Goal: Task Accomplishment & Management: Manage account settings

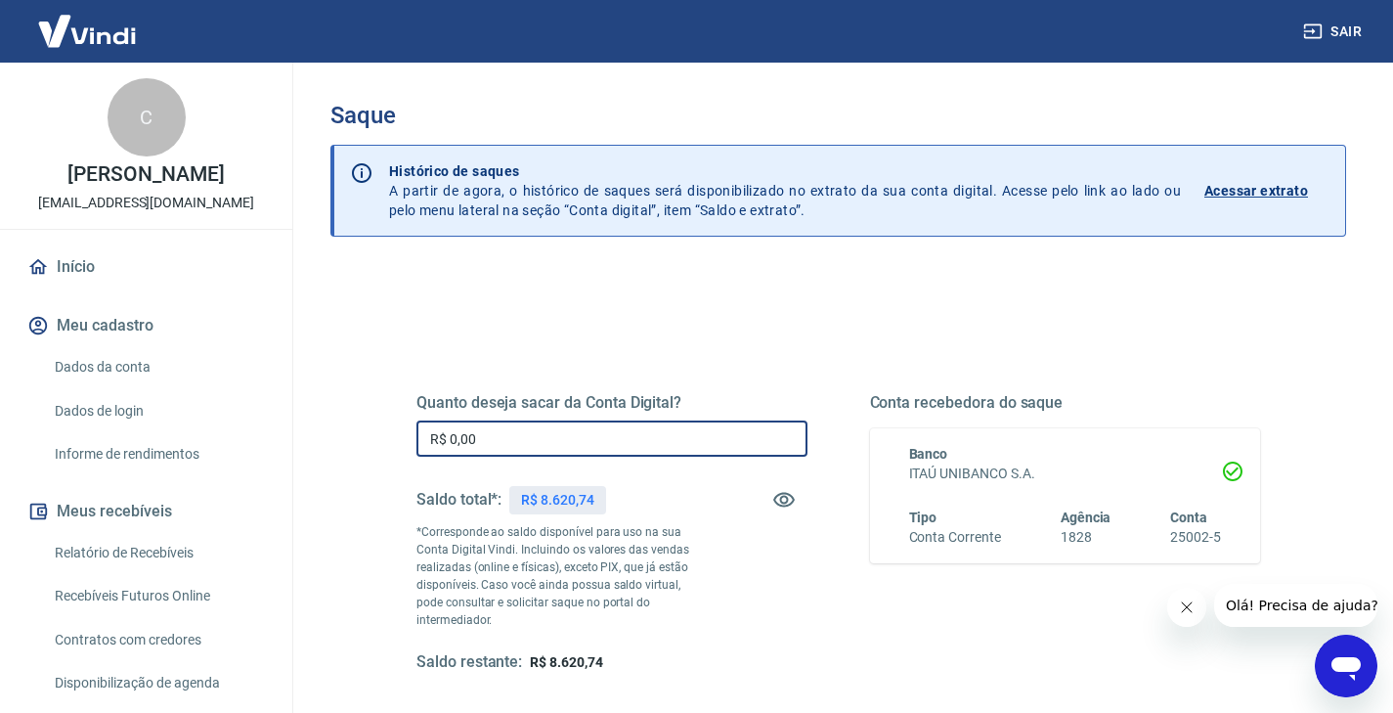
drag, startPoint x: 504, startPoint y: 435, endPoint x: 441, endPoint y: 426, distance: 64.2
click at [441, 426] on input "R$ 0,00" at bounding box center [611, 438] width 391 height 36
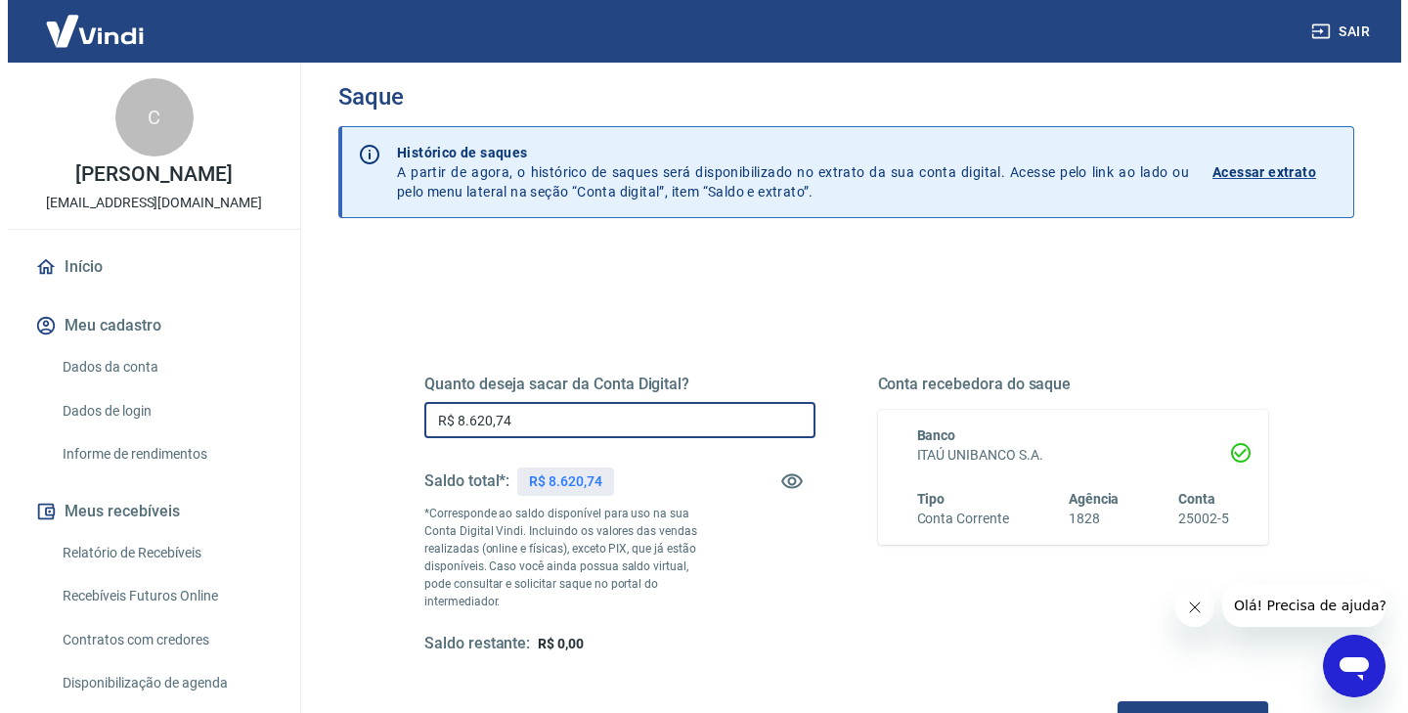
scroll to position [33, 0]
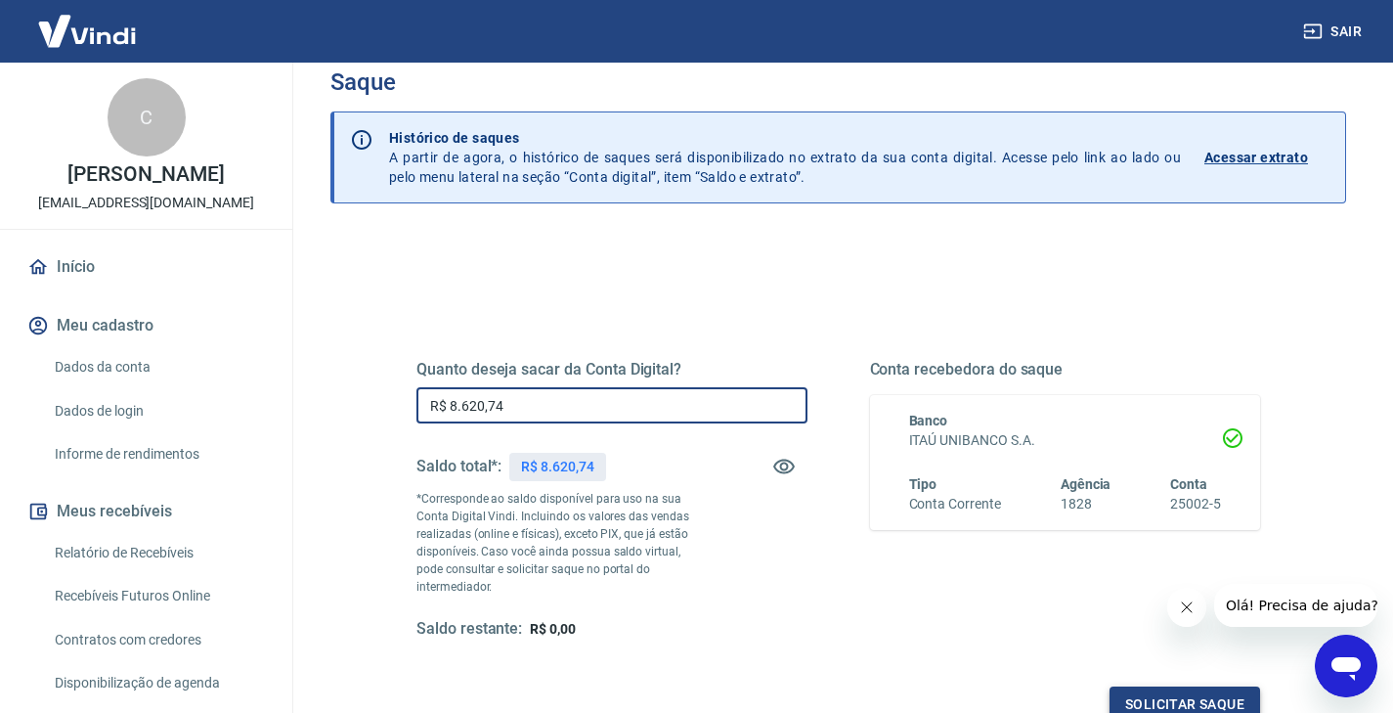
type input "R$ 8.620,74"
click at [1152, 694] on button "Solicitar saque" at bounding box center [1185, 704] width 151 height 36
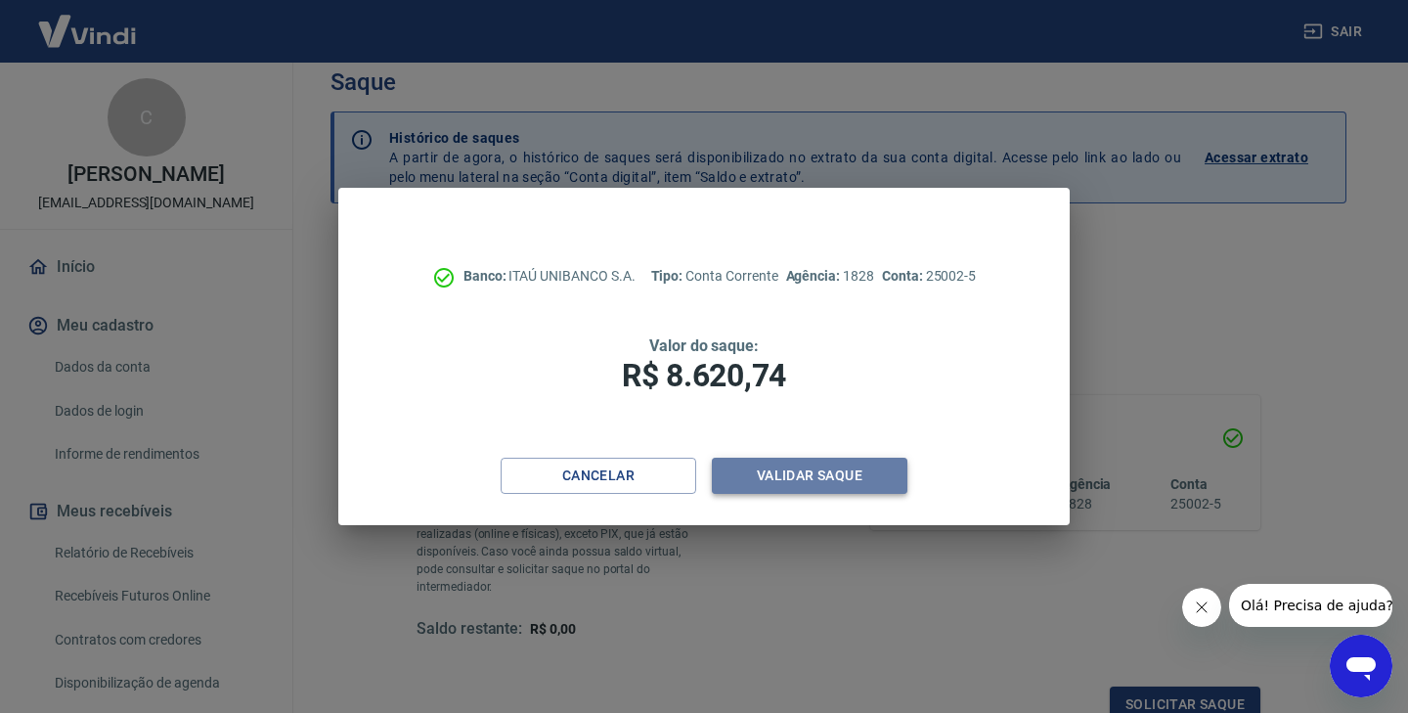
click at [871, 468] on button "Validar saque" at bounding box center [810, 476] width 196 height 36
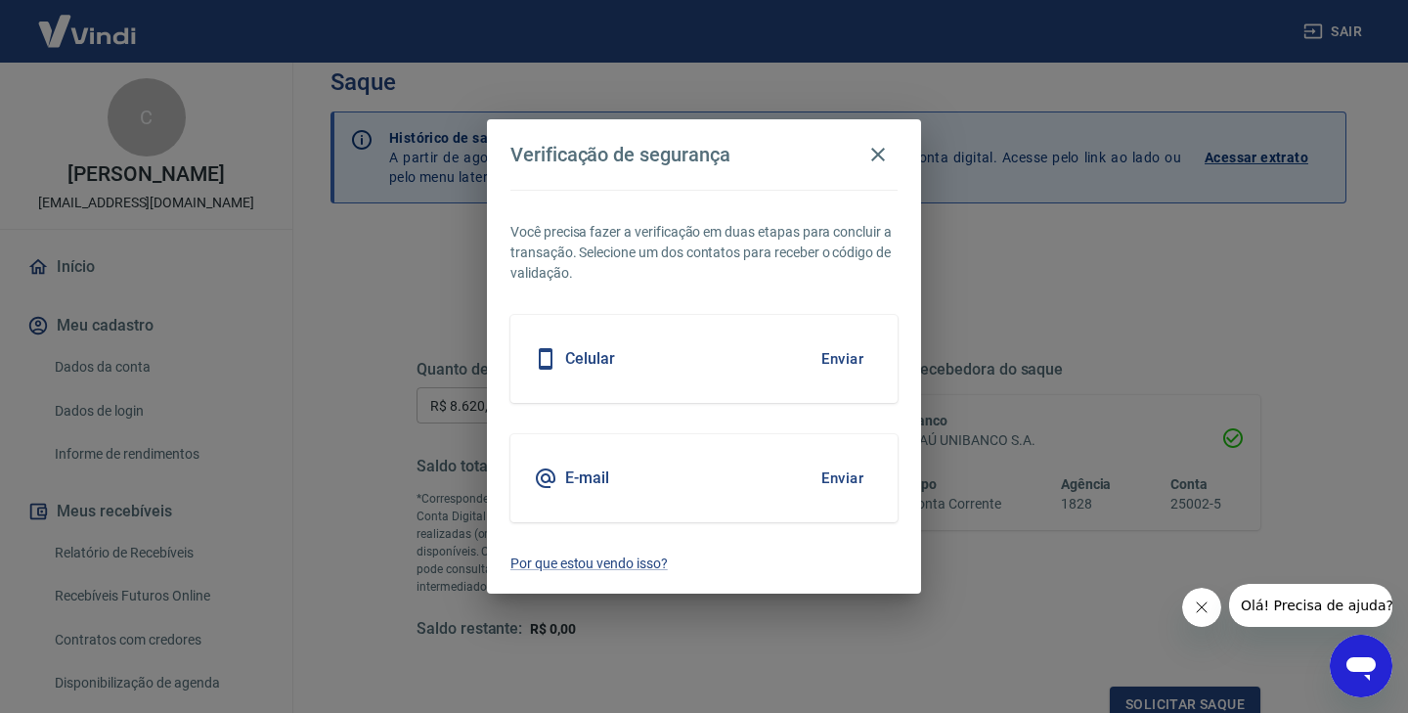
drag, startPoint x: 851, startPoint y: 472, endPoint x: 922, endPoint y: 499, distance: 75.2
click at [851, 472] on button "Enviar" at bounding box center [842, 478] width 64 height 41
click at [1198, 606] on icon "Fechar mensagem da empresa" at bounding box center [1202, 607] width 16 height 16
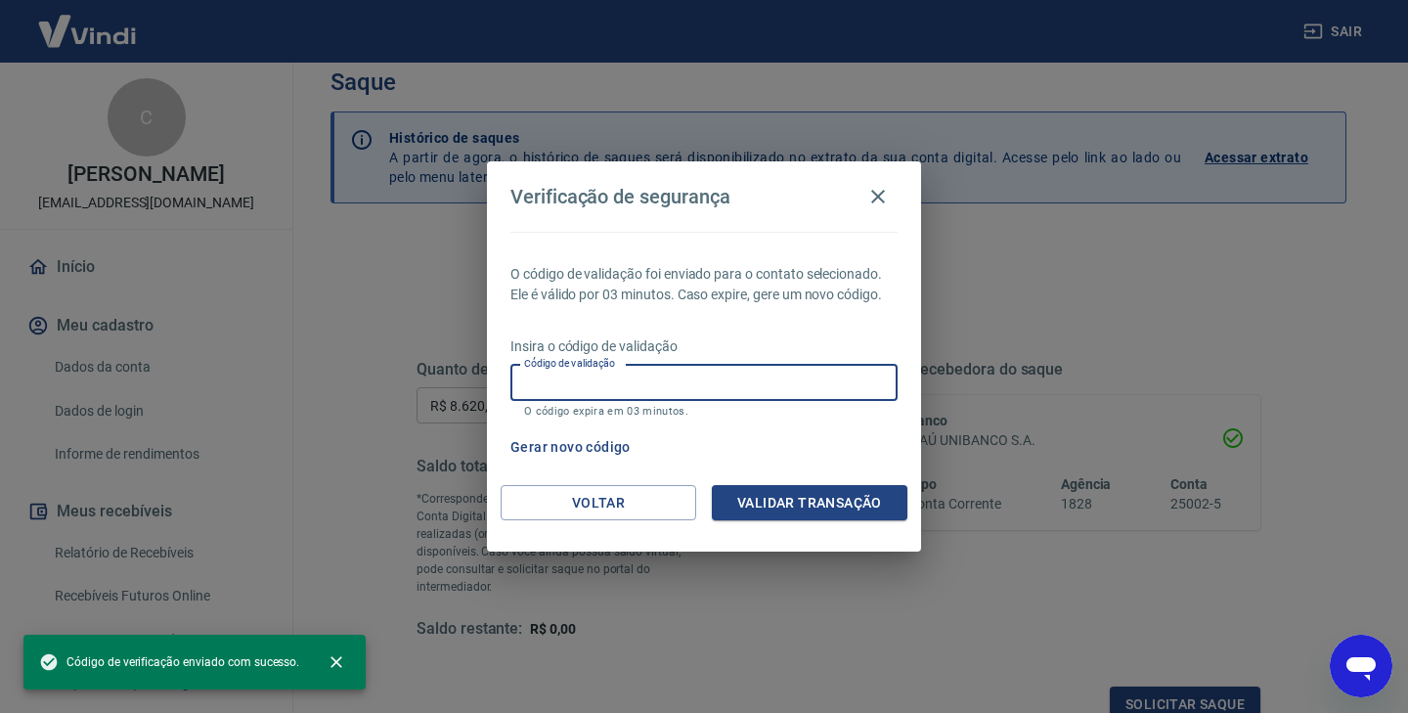
click at [726, 380] on input "Código de validação" at bounding box center [703, 383] width 387 height 36
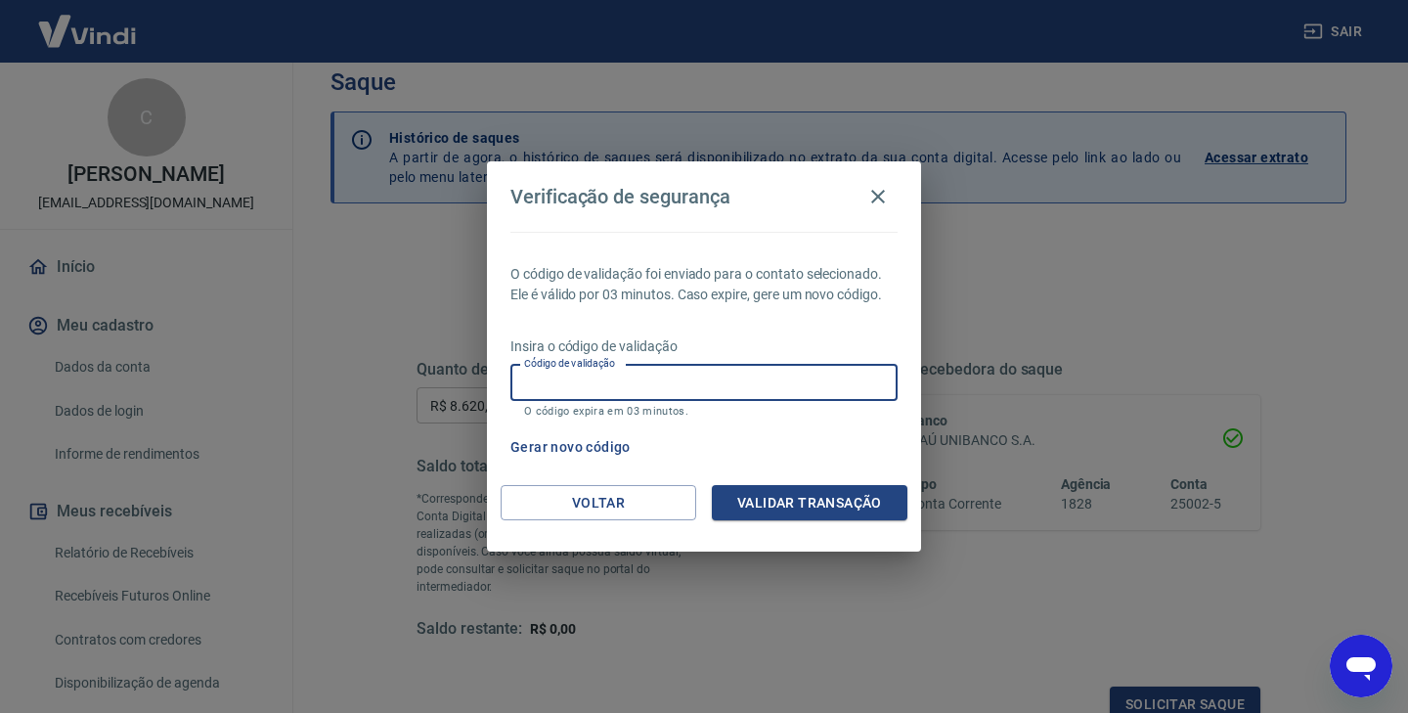
paste input "228984"
type input "228984"
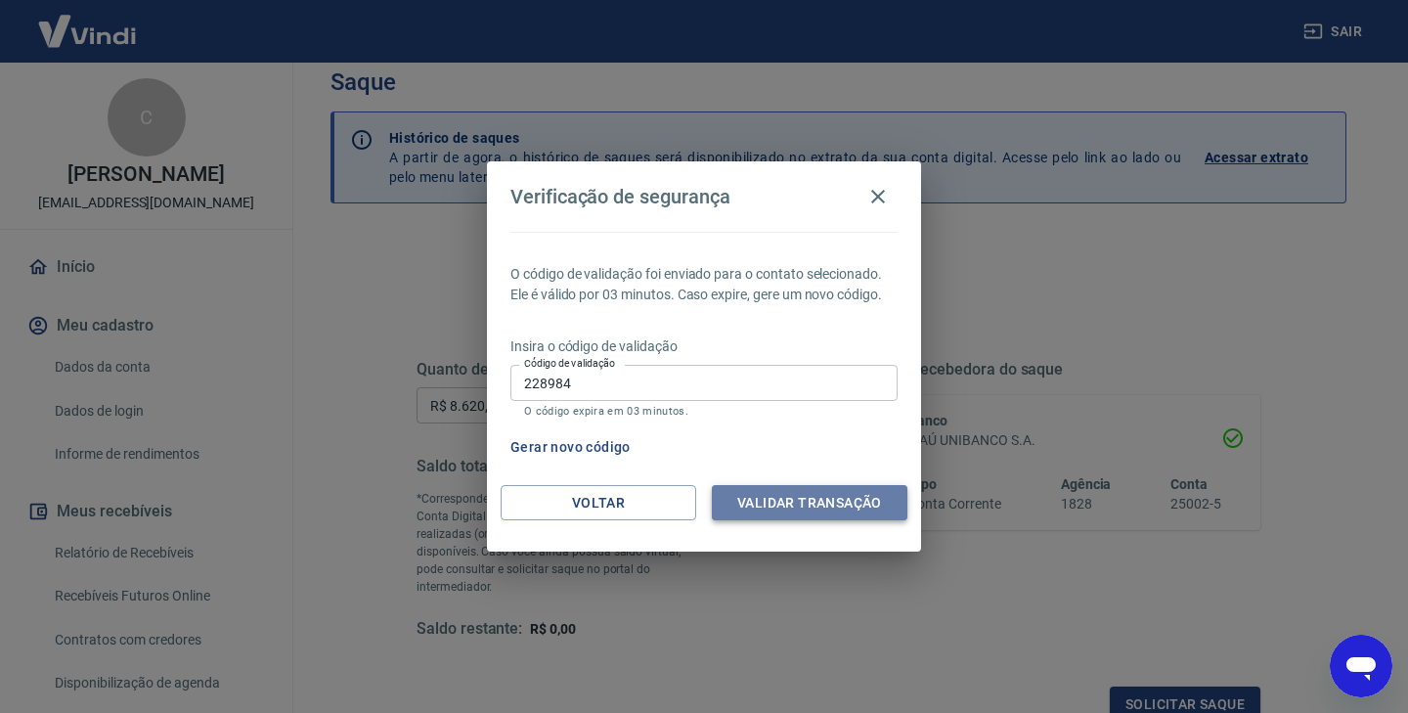
click at [786, 515] on button "Validar transação" at bounding box center [810, 503] width 196 height 36
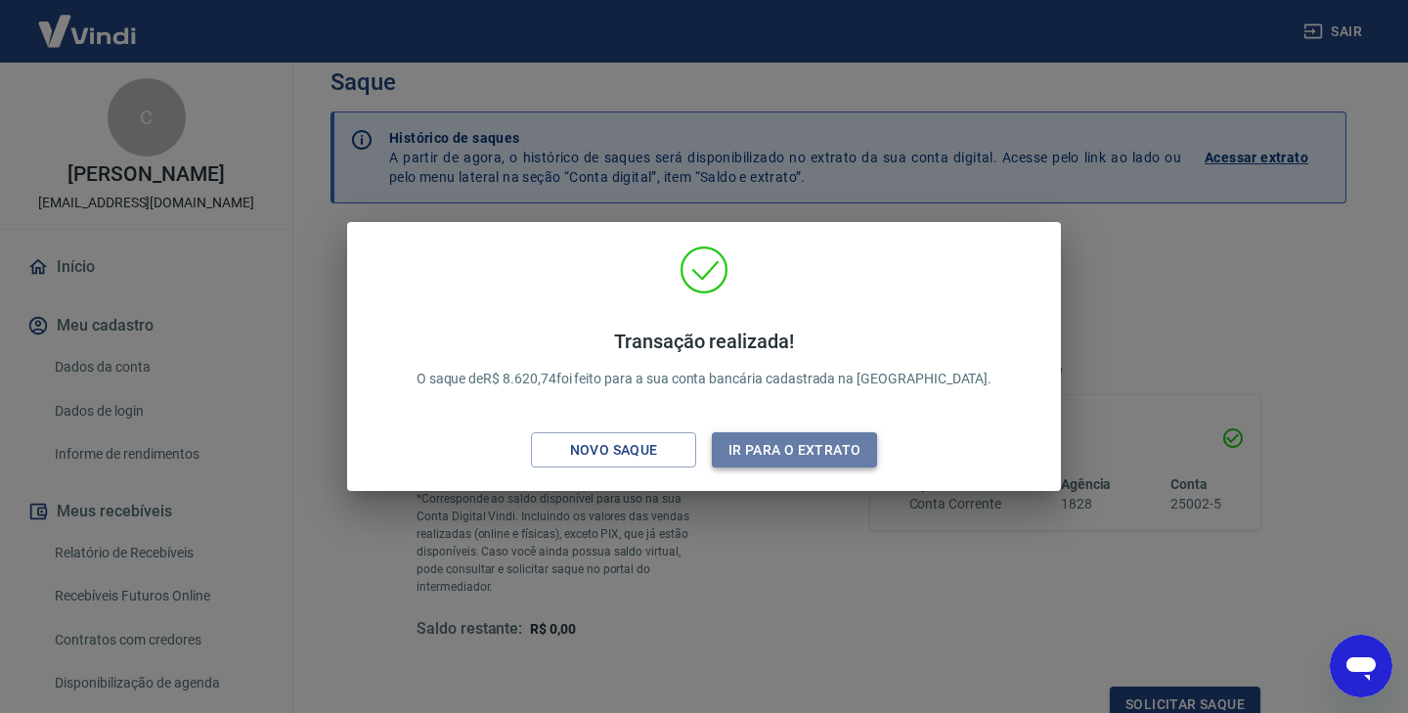
click at [788, 455] on button "Ir para o extrato" at bounding box center [794, 450] width 165 height 36
